Goal: Task Accomplishment & Management: Manage account settings

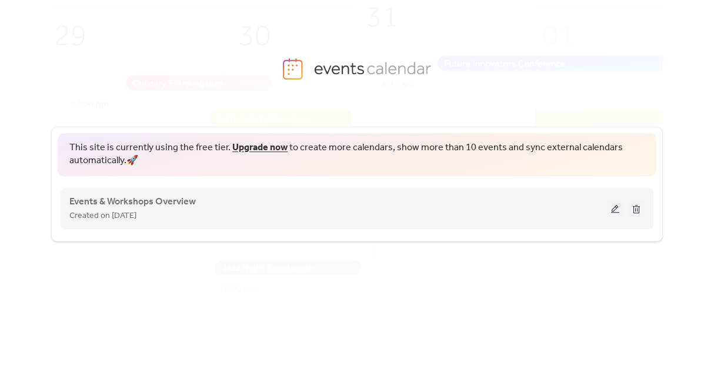
click at [612, 207] on button at bounding box center [615, 208] width 16 height 18
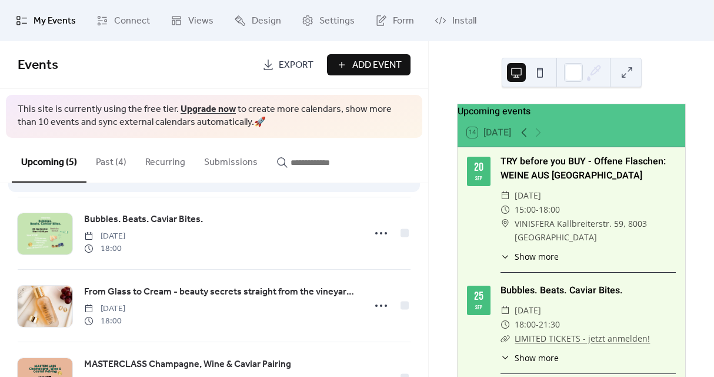
scroll to position [104, 0]
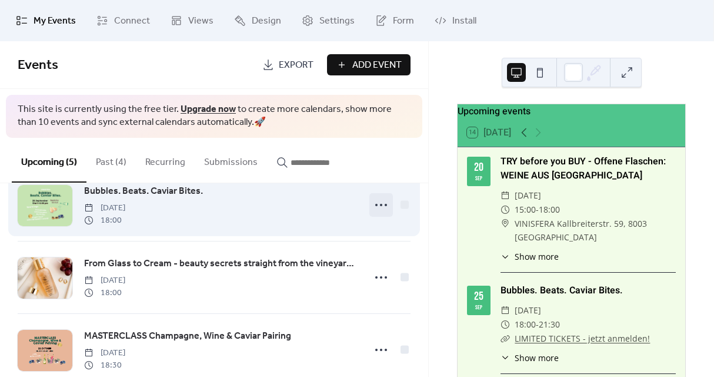
click at [376, 205] on icon at bounding box center [381, 204] width 19 height 19
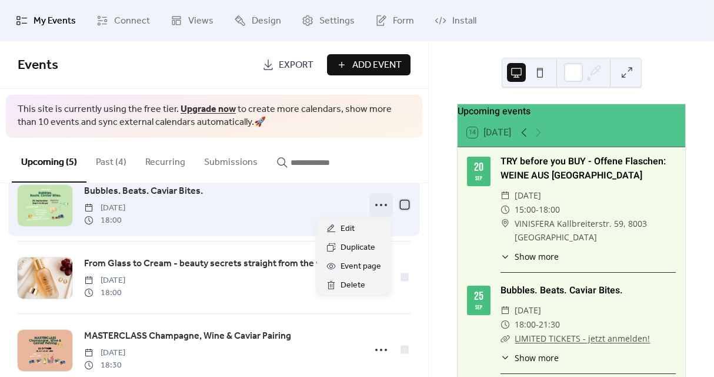
click at [403, 203] on div at bounding box center [405, 204] width 8 height 8
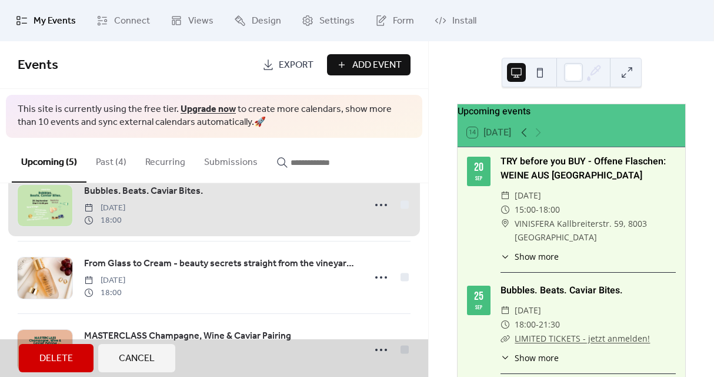
click at [384, 205] on span "Bubbles. Beats. Caviar Bites. [DATE] 18:00" at bounding box center [214, 205] width 393 height 72
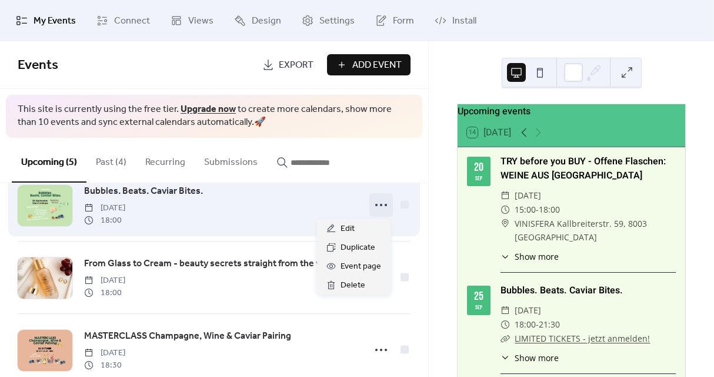
click at [385, 204] on circle at bounding box center [386, 205] width 2 height 2
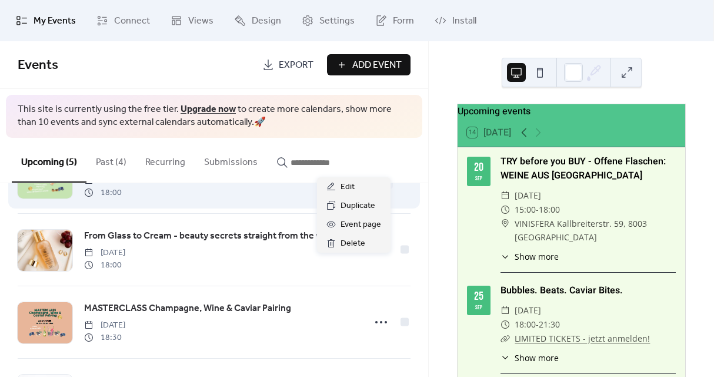
scroll to position [154, 0]
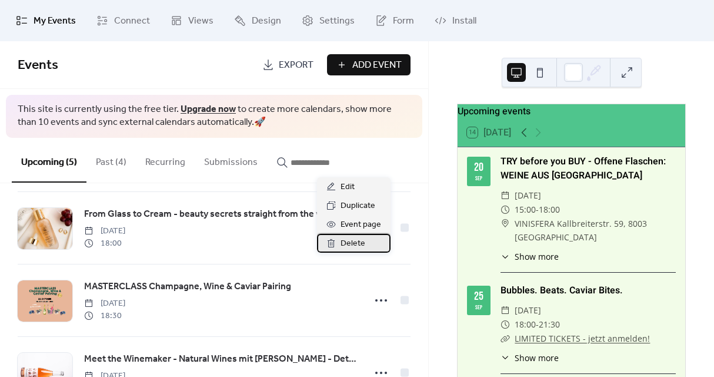
click at [350, 240] on span "Delete" at bounding box center [353, 244] width 25 height 14
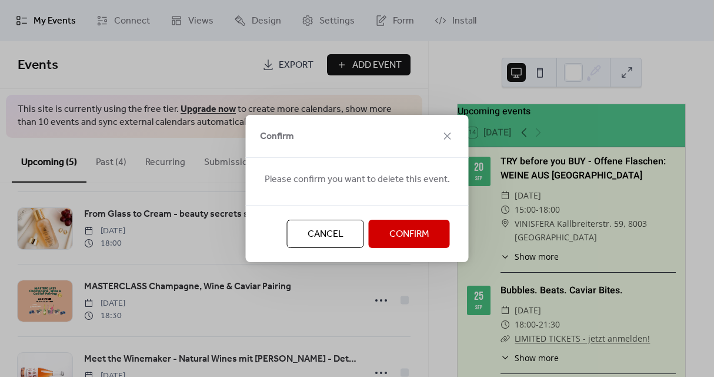
click at [404, 235] on span "Confirm" at bounding box center [410, 234] width 40 height 14
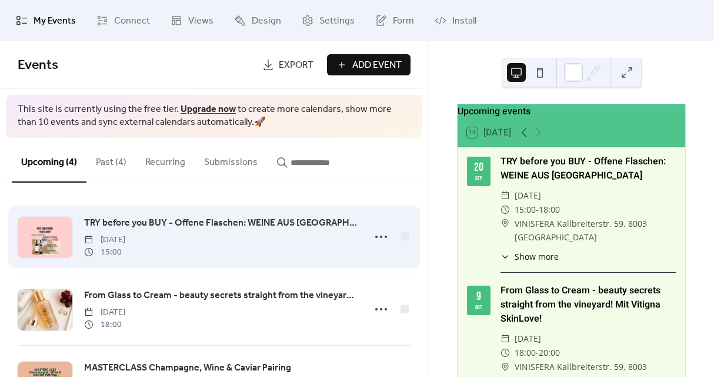
scroll to position [0, 0]
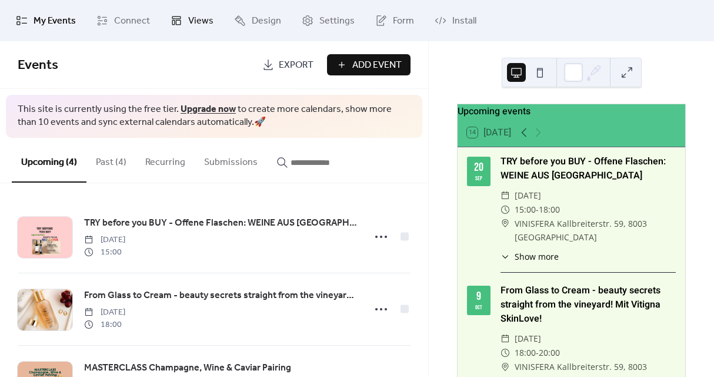
click at [201, 24] on span "Views" at bounding box center [200, 21] width 25 height 14
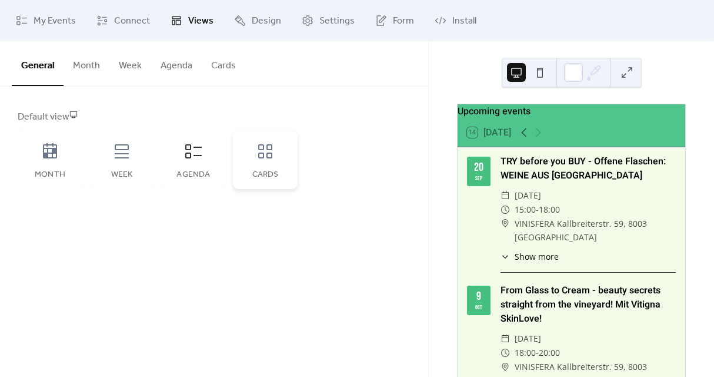
click at [262, 157] on icon at bounding box center [265, 151] width 14 height 14
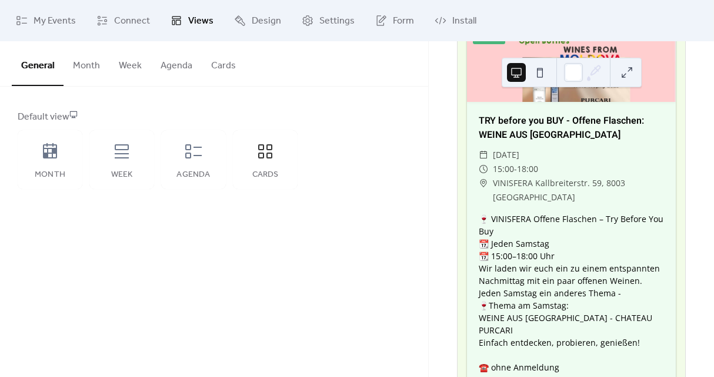
scroll to position [357, 0]
